Goal: Task Accomplishment & Management: Complete application form

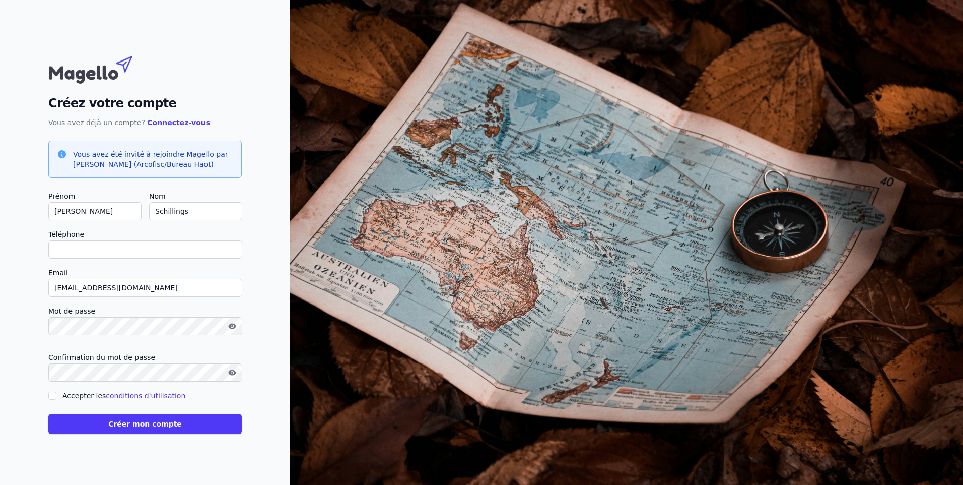
click at [137, 248] on input "Téléphone" at bounding box center [145, 249] width 194 height 18
type input "0"
checkbox input "false"
type input "047944989"
click at [122, 250] on input "Téléphone" at bounding box center [145, 249] width 194 height 18
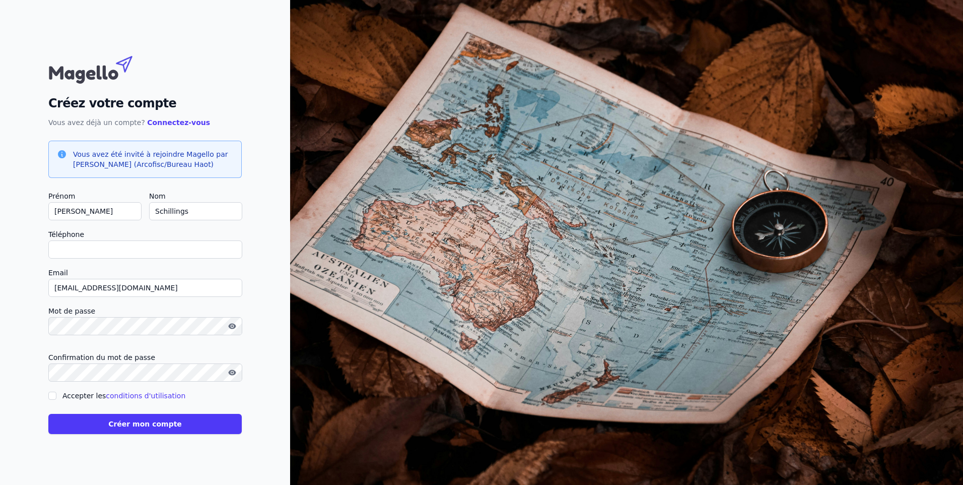
type input "0"
checkbox input "false"
type input "0474944989"
click at [55, 396] on input "Accepter les conditions d'utilisation" at bounding box center [52, 396] width 8 height 8
checkbox input "true"
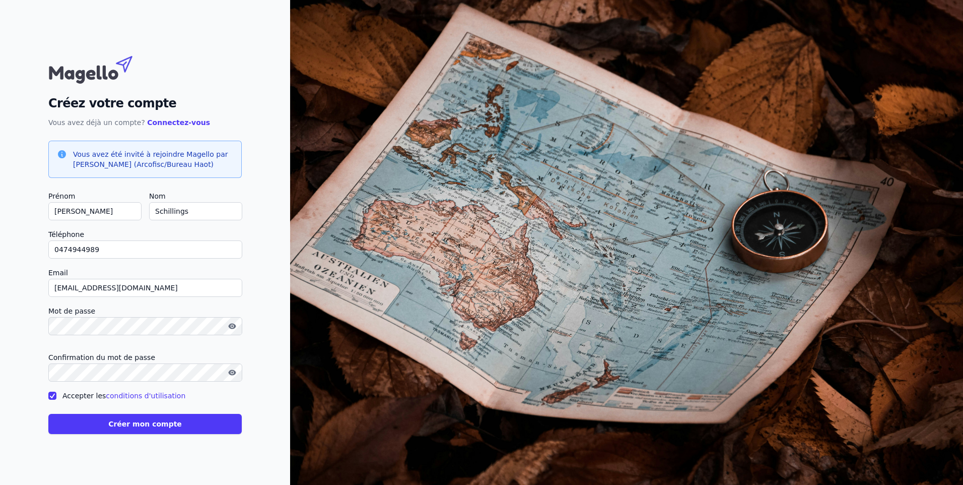
click at [163, 427] on button "Créer mon compte" at bounding box center [145, 424] width 194 height 20
